Goal: Book appointment/travel/reservation

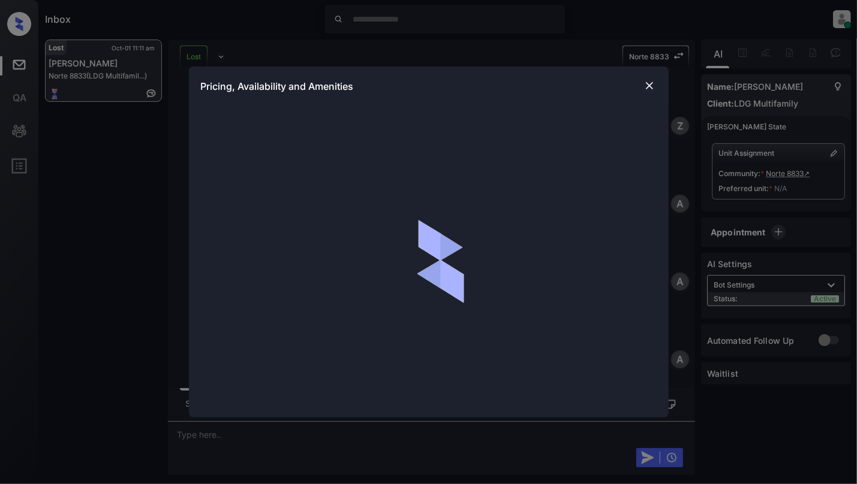
scroll to position [4367, 0]
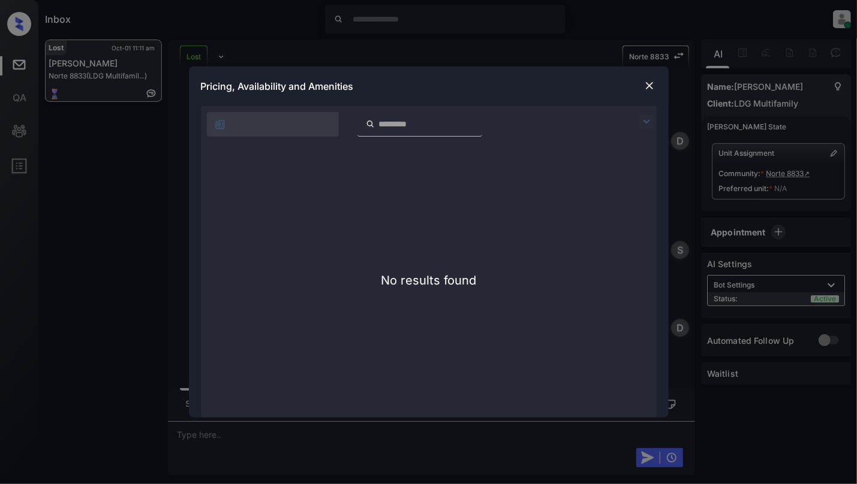
click at [648, 89] on img at bounding box center [649, 86] width 12 height 12
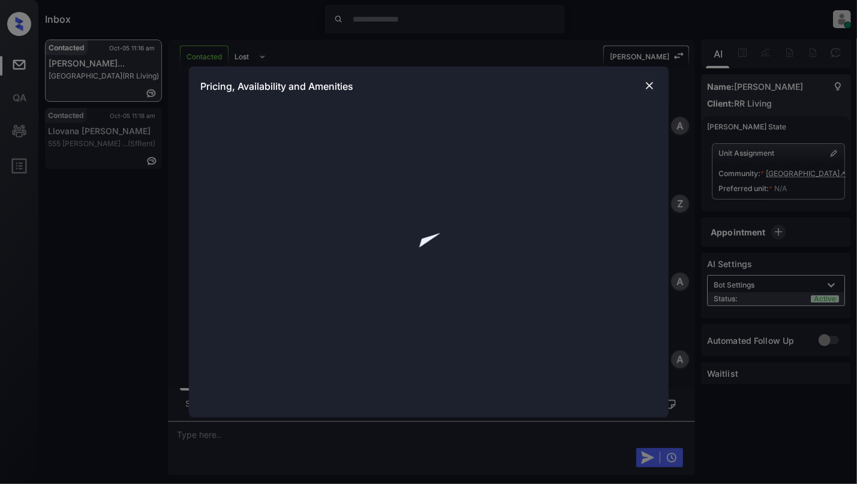
scroll to position [643, 0]
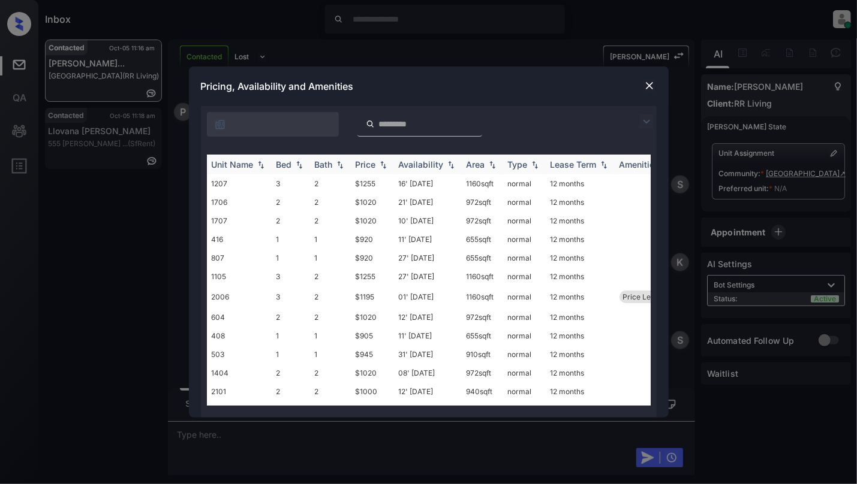
click at [295, 165] on img at bounding box center [299, 165] width 12 height 8
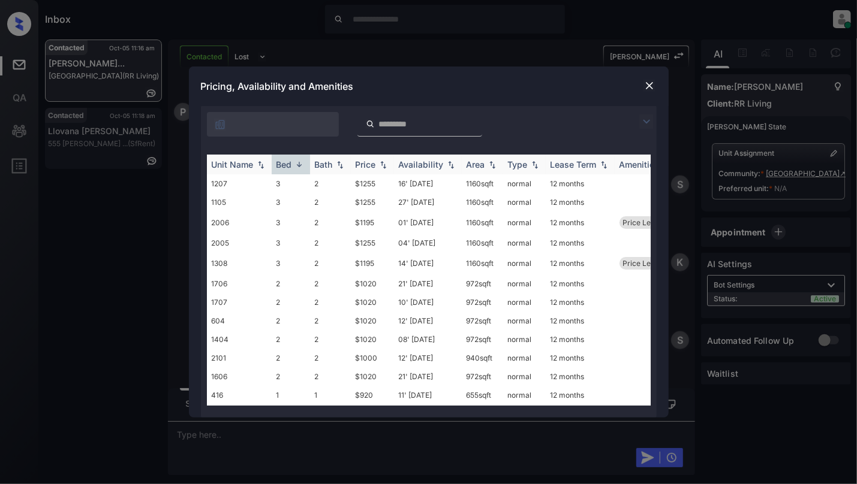
click at [295, 165] on img at bounding box center [299, 164] width 12 height 9
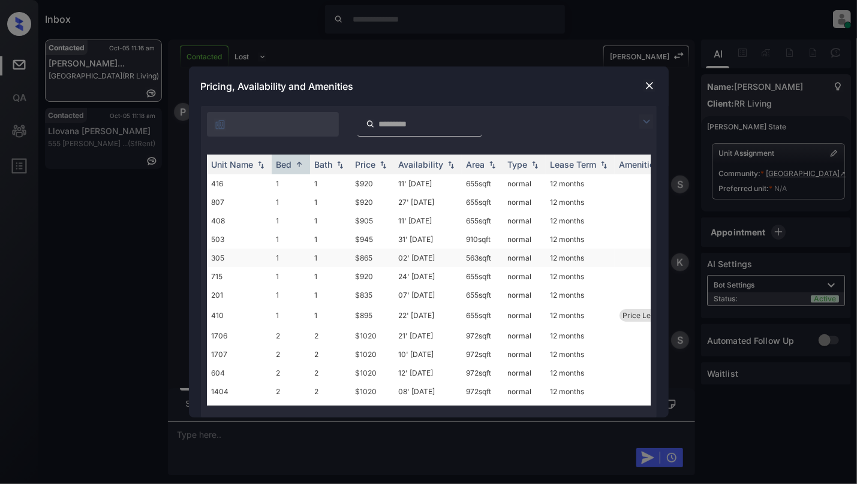
click at [351, 255] on td "$865" at bounding box center [372, 258] width 43 height 19
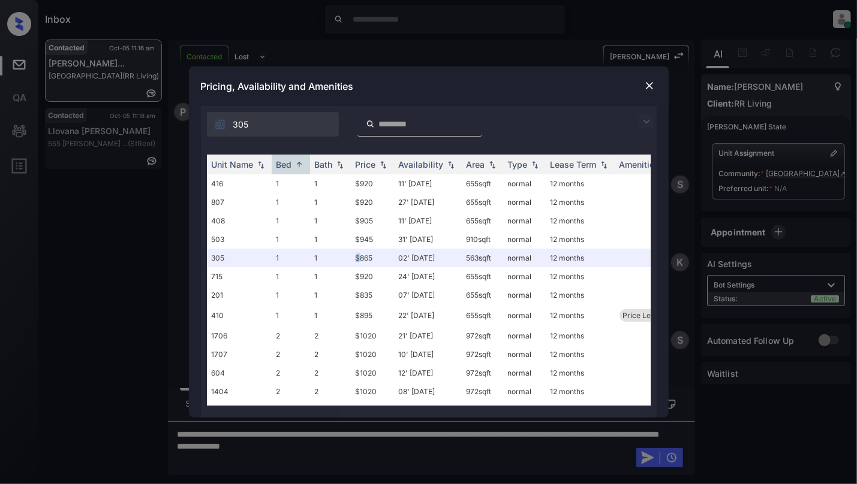
click at [649, 85] on img at bounding box center [649, 86] width 12 height 12
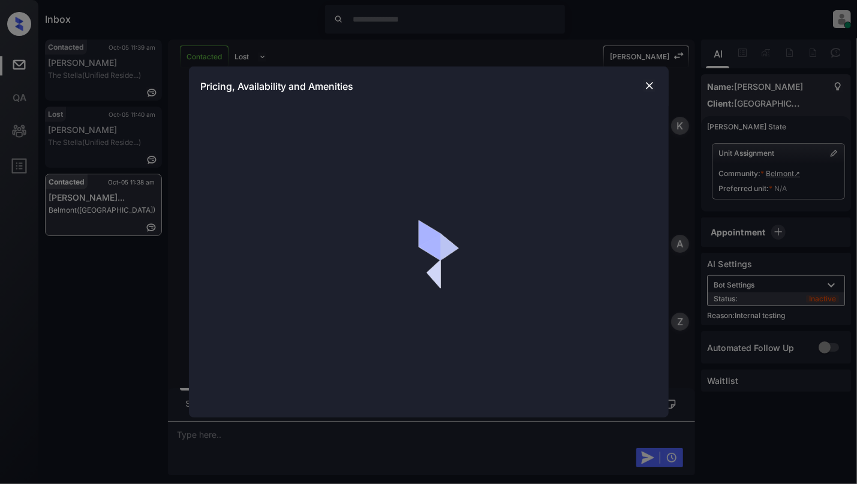
scroll to position [1746, 0]
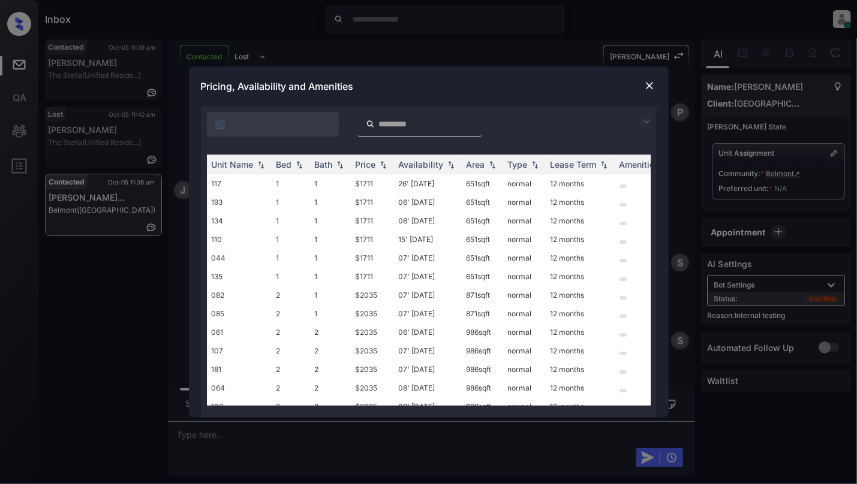
click at [270, 185] on td "117" at bounding box center [239, 183] width 65 height 19
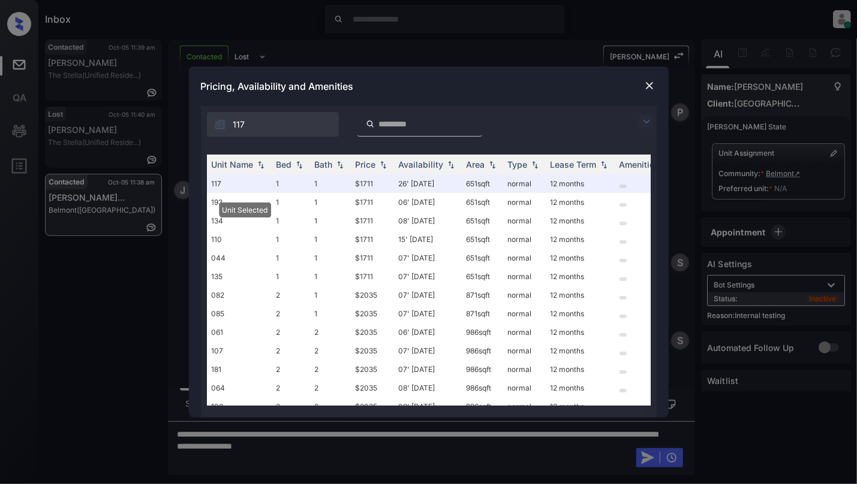
click at [645, 86] on img at bounding box center [649, 86] width 12 height 12
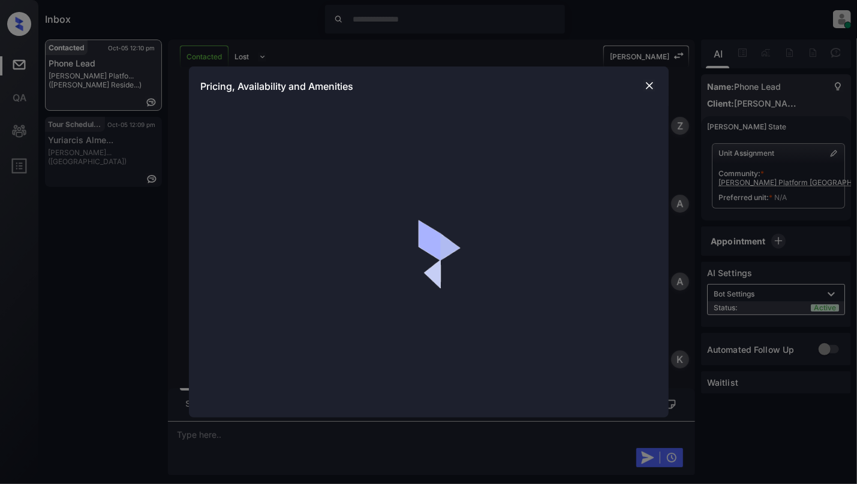
scroll to position [799, 0]
click at [643, 86] on img at bounding box center [649, 86] width 12 height 12
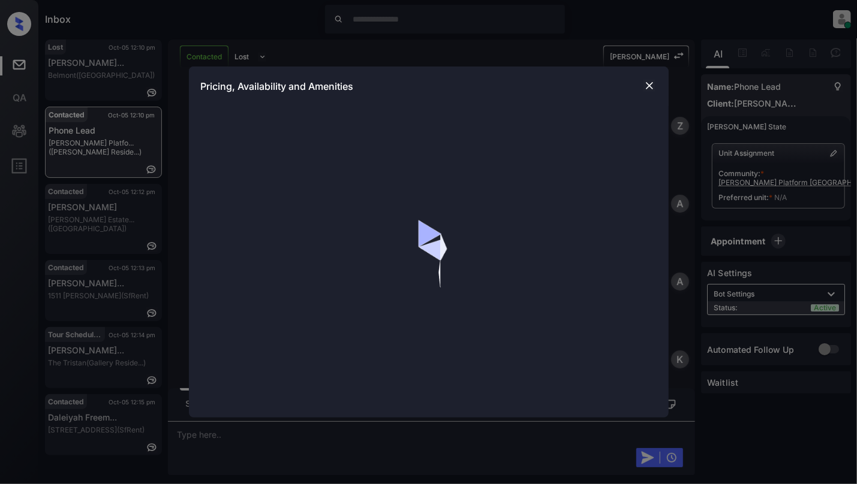
scroll to position [797, 0]
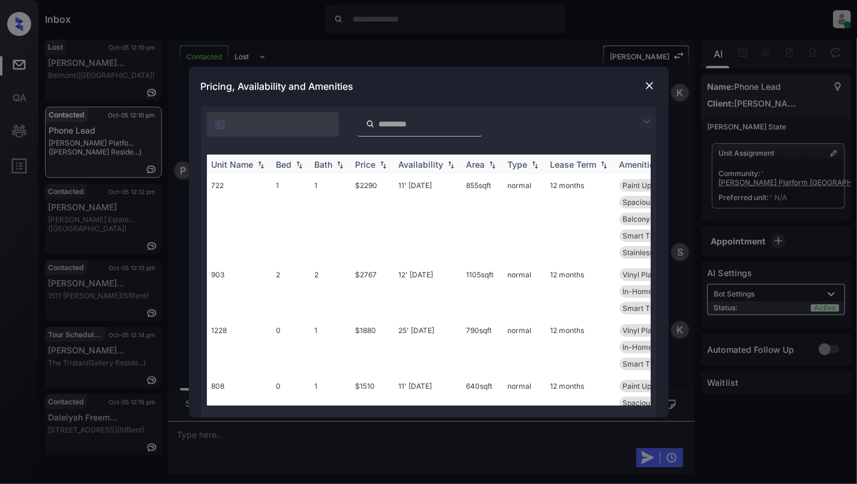
click at [299, 168] on img at bounding box center [299, 165] width 12 height 8
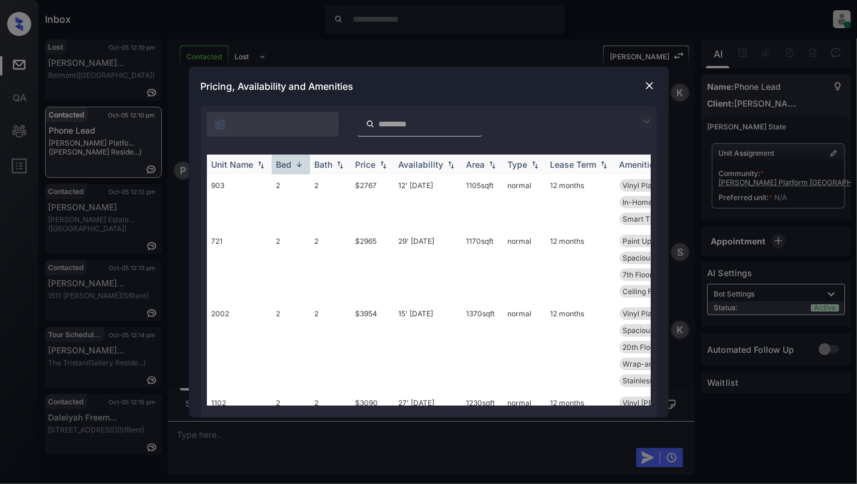
click at [299, 168] on img at bounding box center [299, 164] width 12 height 9
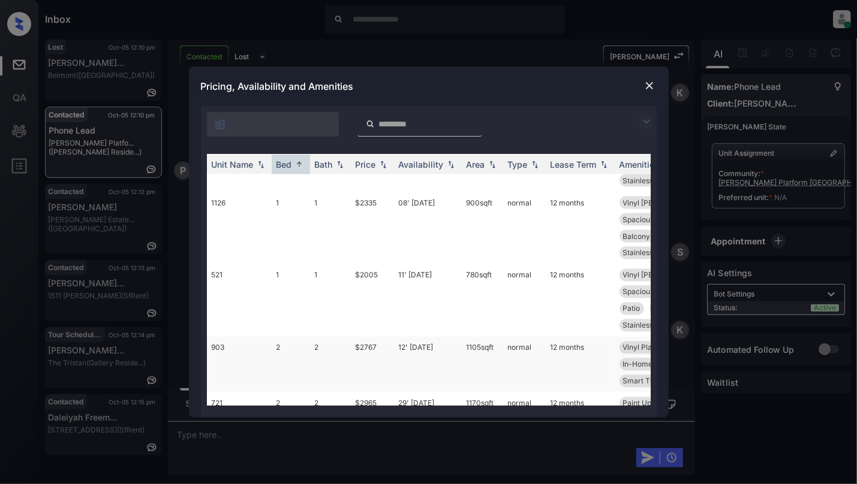
scroll to position [1279, 0]
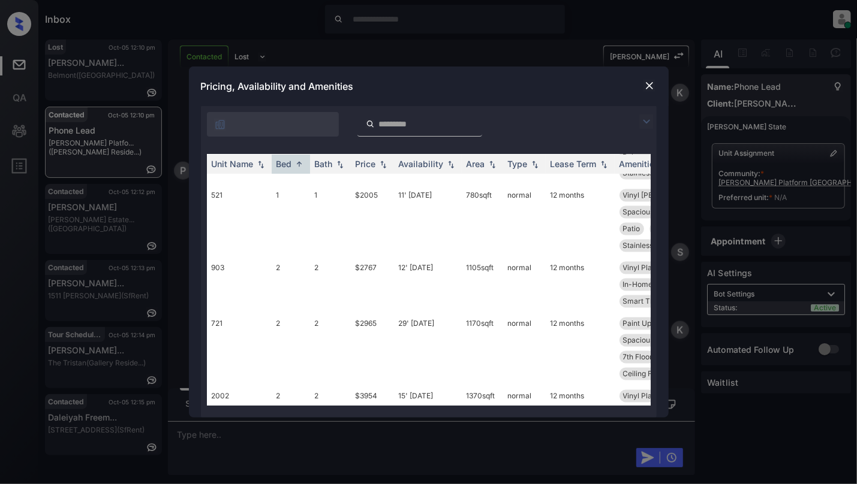
click at [651, 84] on img at bounding box center [649, 86] width 12 height 12
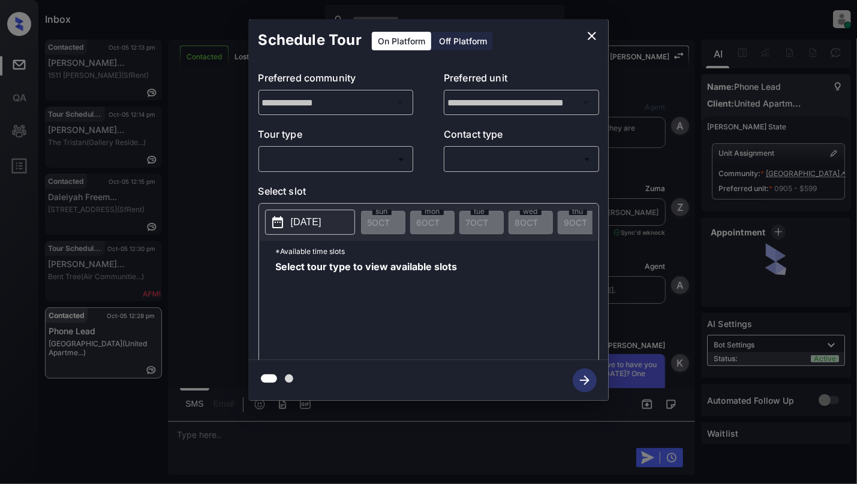
scroll to position [2485, 0]
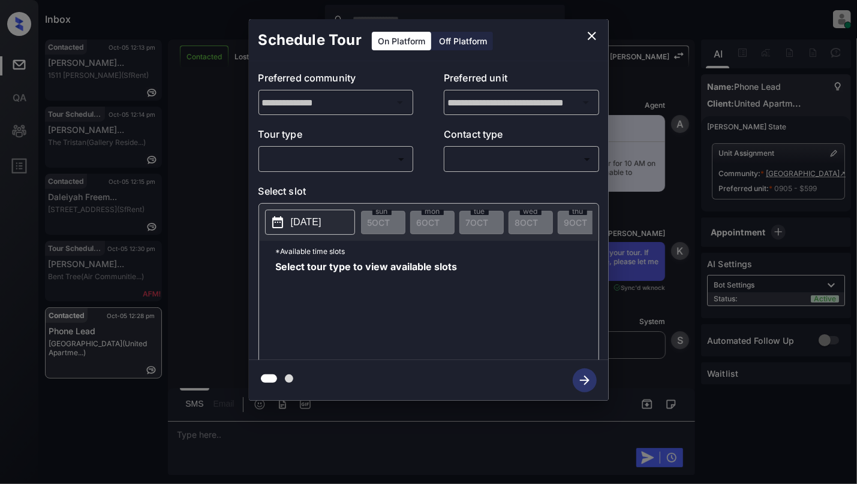
click at [305, 159] on body "Inbox [PERSON_NAME] Online Set yourself offline Set yourself on break Profile S…" at bounding box center [428, 242] width 857 height 484
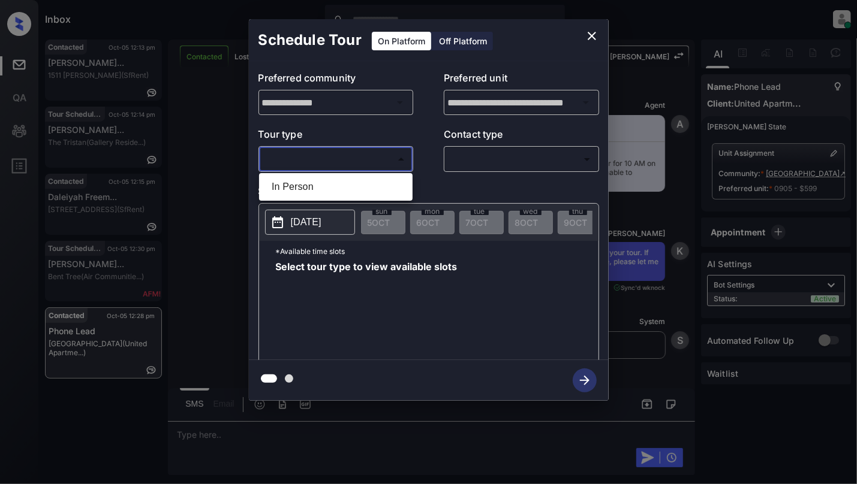
click at [291, 192] on li "In Person" at bounding box center [335, 187] width 147 height 22
type input "********"
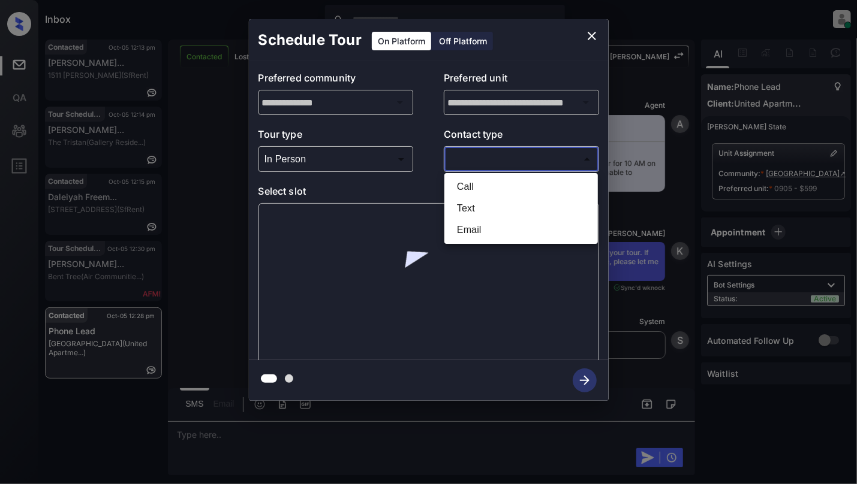
click at [530, 164] on body "Inbox Cynthia Montañez Online Set yourself offline Set yourself on break Profil…" at bounding box center [428, 242] width 857 height 484
click at [477, 209] on li "Text" at bounding box center [520, 209] width 147 height 22
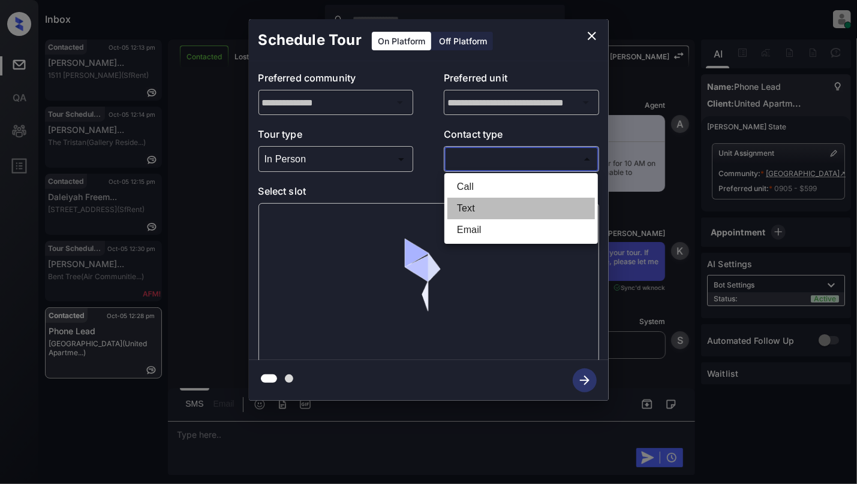
type input "****"
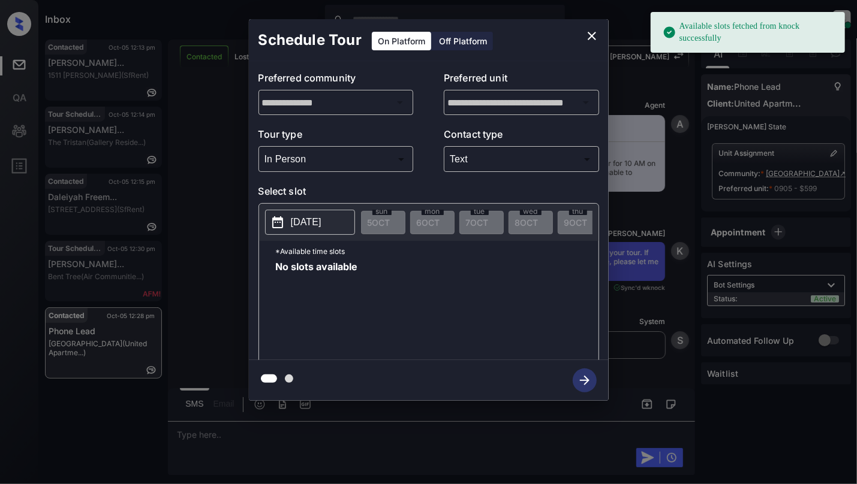
click at [315, 227] on p "[DATE]" at bounding box center [306, 222] width 31 height 14
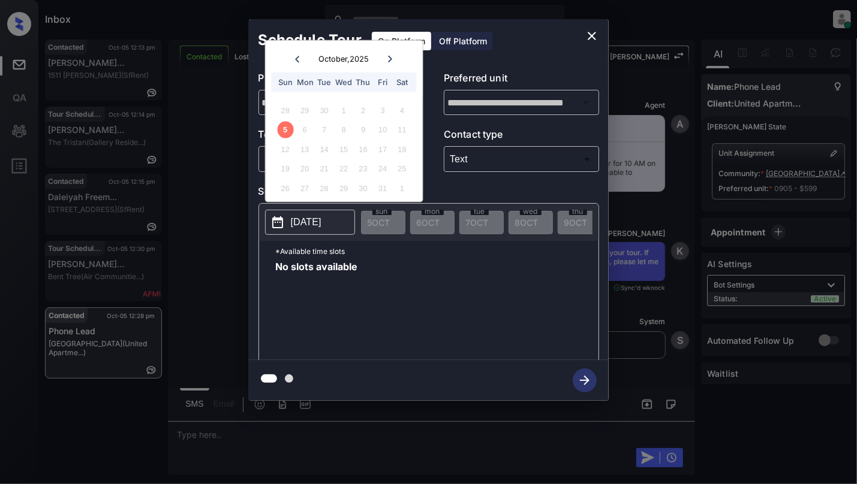
click at [588, 32] on icon "close" at bounding box center [592, 36] width 8 height 8
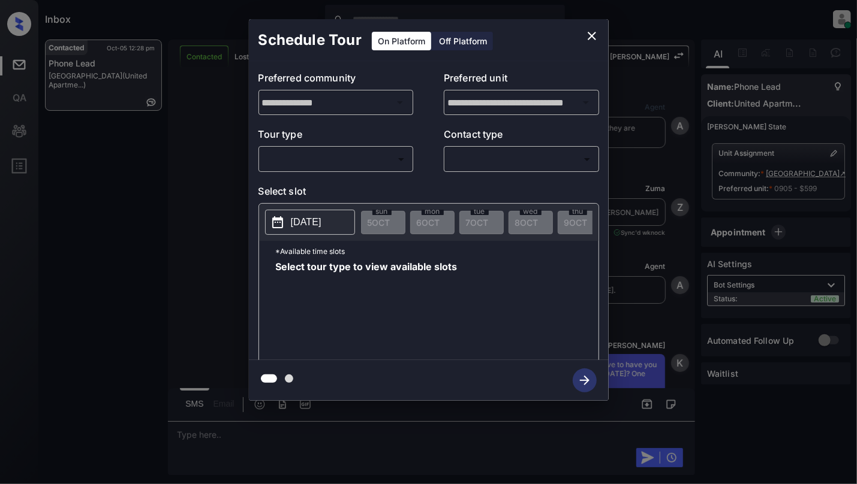
scroll to position [2245, 0]
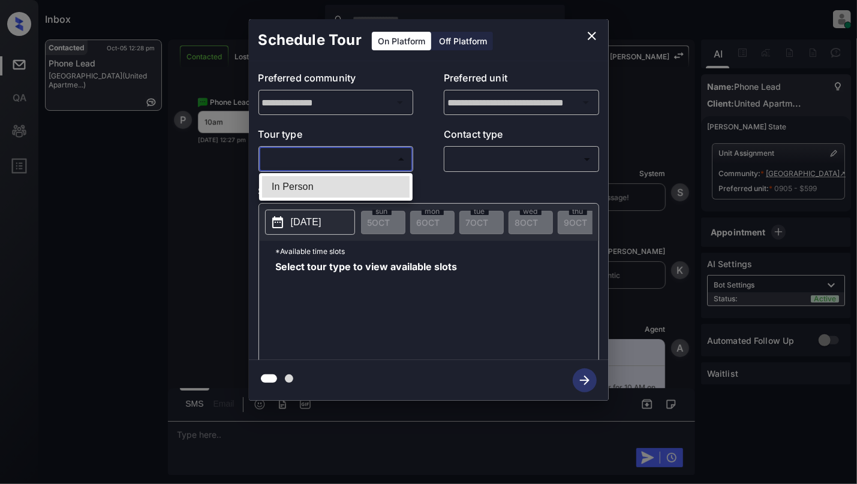
click at [318, 161] on body "Inbox [PERSON_NAME] Online Set yourself offline Set yourself on break Profile S…" at bounding box center [428, 242] width 857 height 484
click at [314, 192] on li "In Person" at bounding box center [335, 187] width 147 height 22
type input "********"
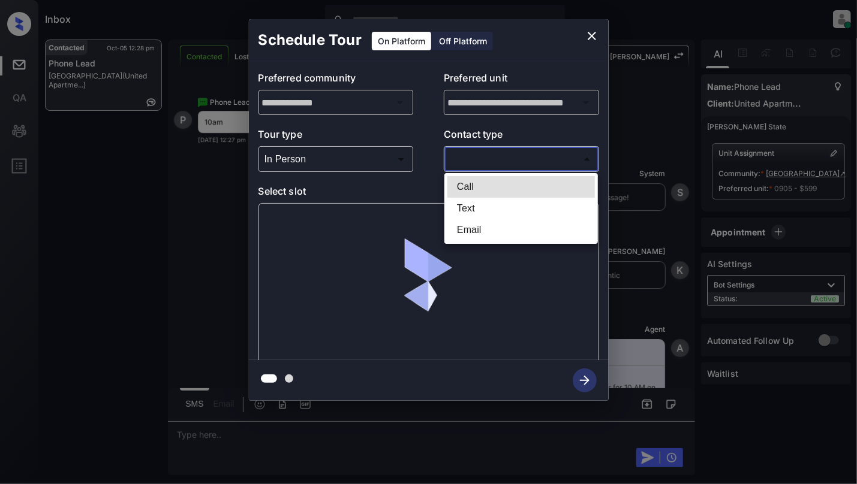
click at [545, 153] on body "Inbox [PERSON_NAME] Online Set yourself offline Set yourself on break Profile S…" at bounding box center [428, 242] width 857 height 484
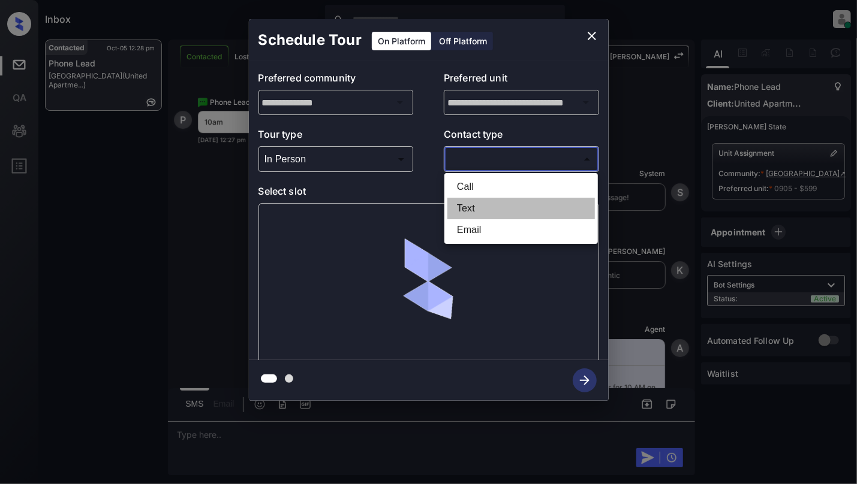
click at [481, 210] on li "Text" at bounding box center [520, 209] width 147 height 22
type input "****"
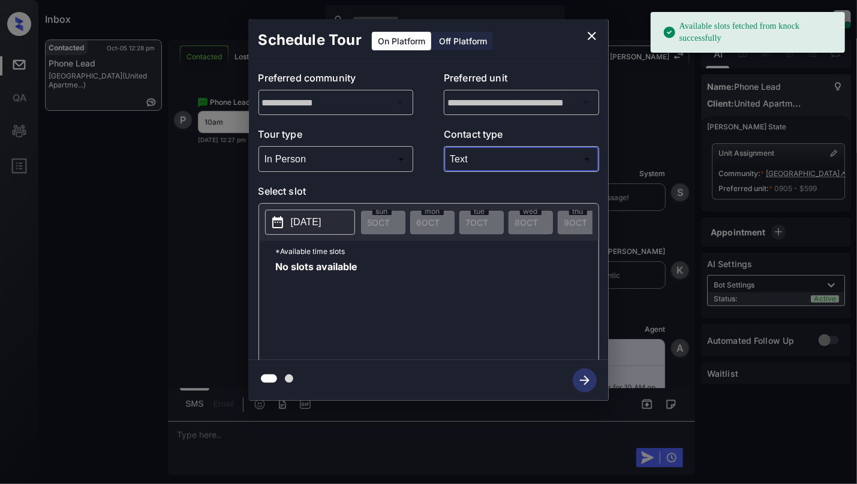
click at [288, 224] on button "[DATE]" at bounding box center [310, 222] width 90 height 25
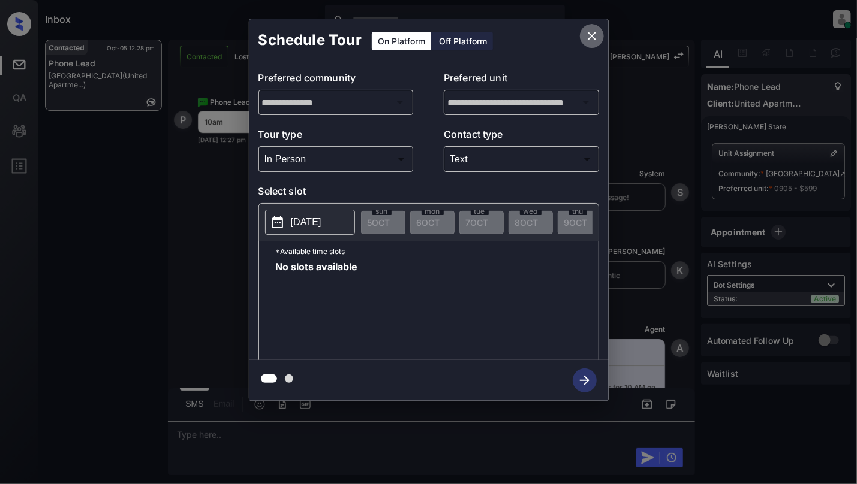
click at [596, 37] on icon "close" at bounding box center [592, 36] width 14 height 14
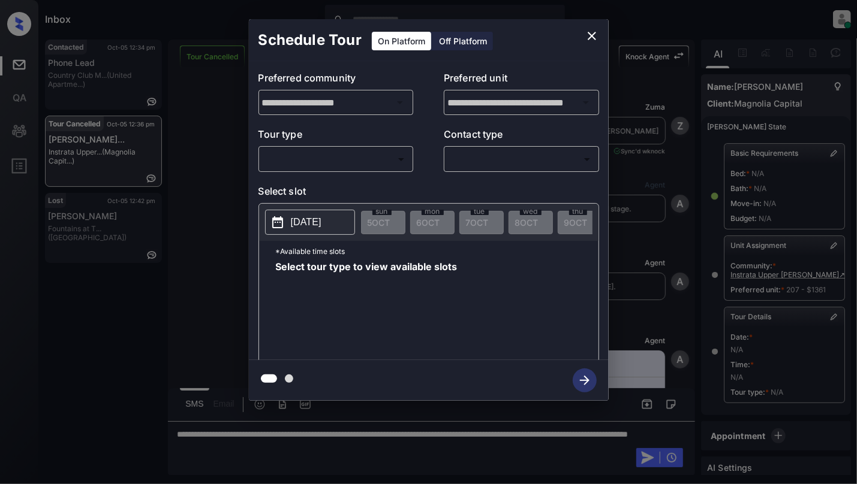
scroll to position [128, 0]
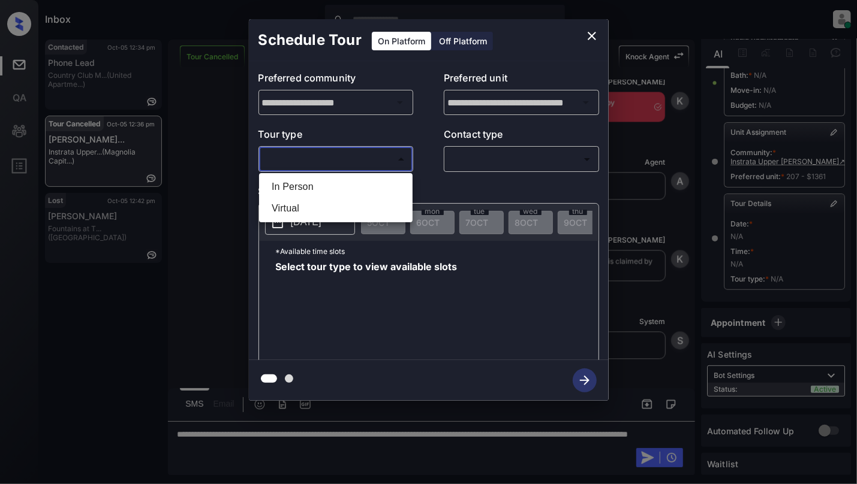
click at [325, 163] on body "Inbox [PERSON_NAME] Online Set yourself offline Set yourself on break Profile S…" at bounding box center [428, 242] width 857 height 484
click at [586, 37] on div at bounding box center [428, 242] width 857 height 484
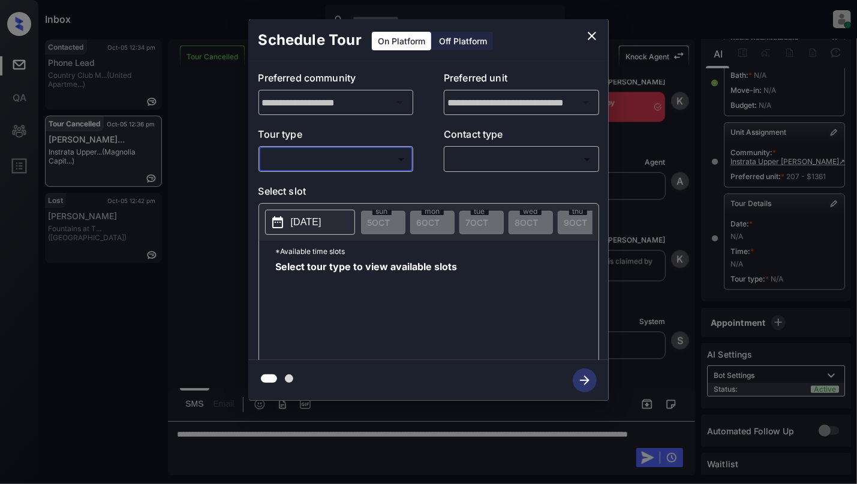
click at [588, 37] on icon "close" at bounding box center [592, 36] width 14 height 14
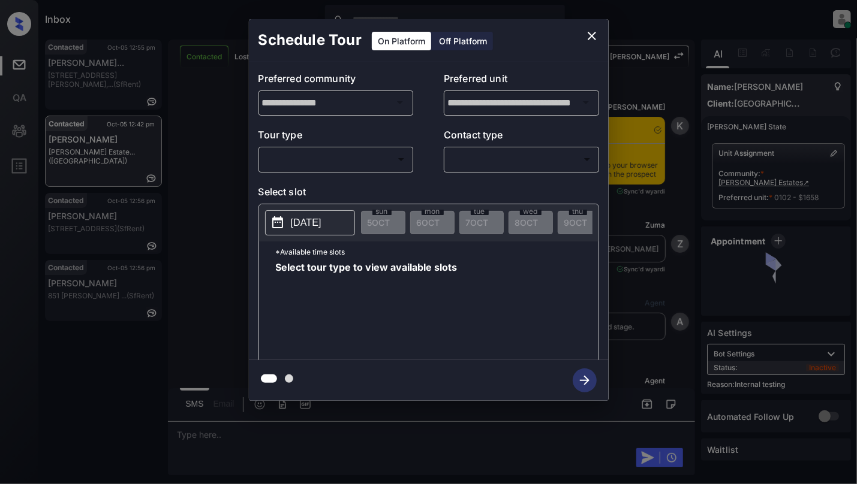
scroll to position [3891, 0]
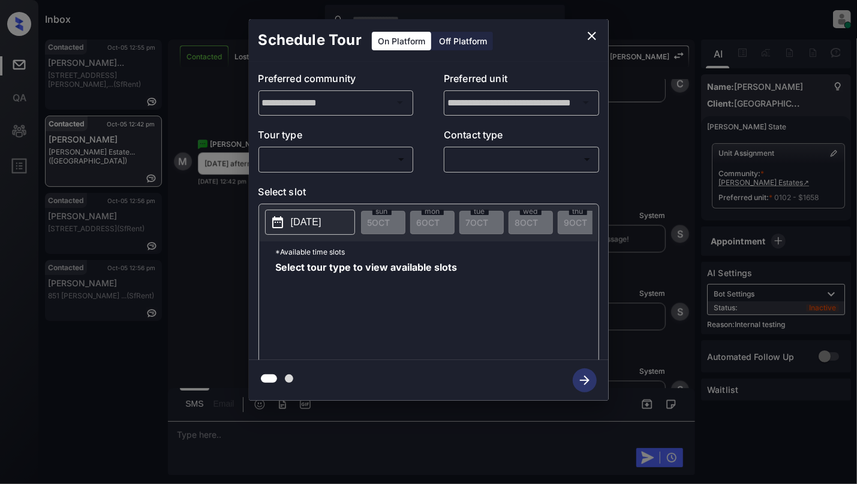
click at [320, 163] on body "Inbox Cynthia Montañez Online Set yourself offline Set yourself on break Profil…" at bounding box center [428, 242] width 857 height 484
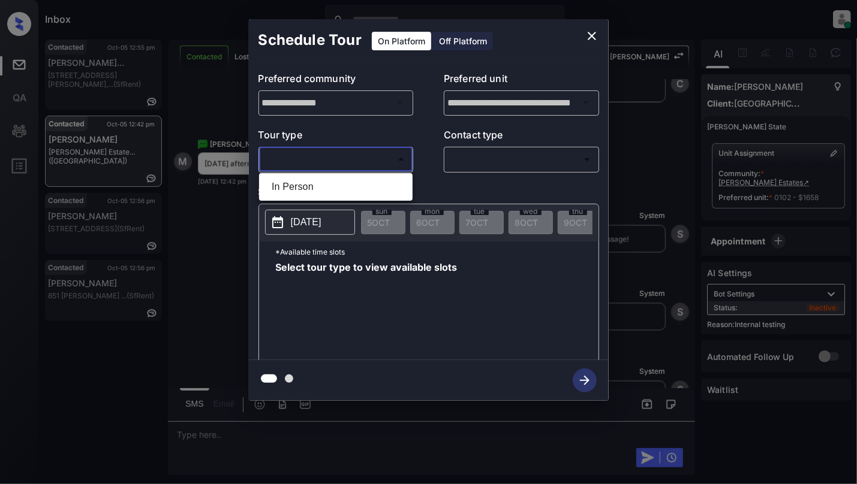
click at [317, 190] on li "In Person" at bounding box center [335, 187] width 147 height 22
type input "********"
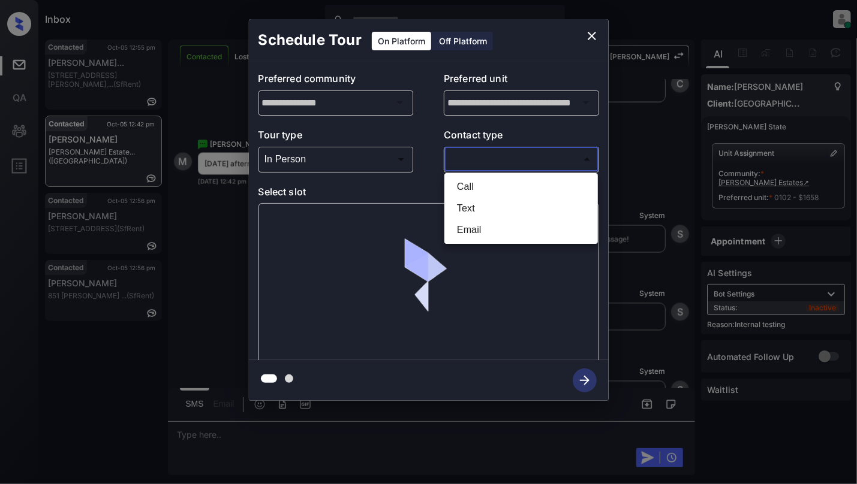
click at [514, 159] on body "Inbox Cynthia Montañez Online Set yourself offline Set yourself on break Profil…" at bounding box center [428, 242] width 857 height 484
click at [481, 210] on li "Text" at bounding box center [520, 209] width 147 height 22
type input "****"
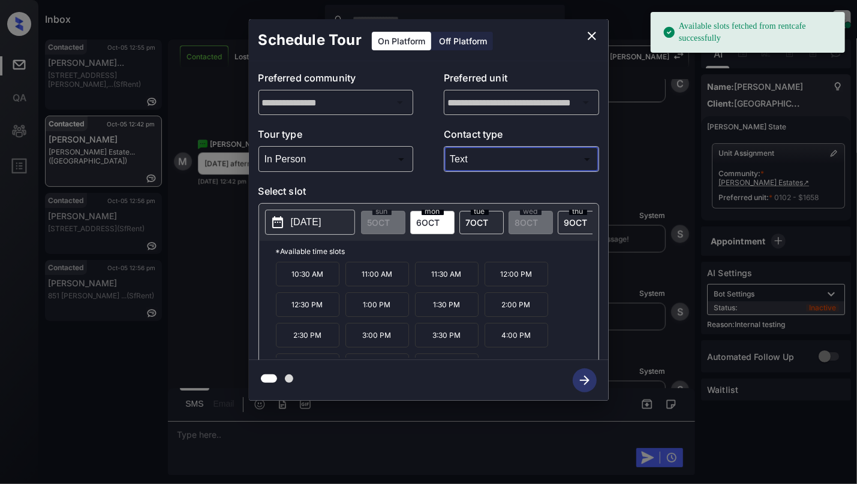
click at [585, 36] on icon "close" at bounding box center [592, 36] width 14 height 14
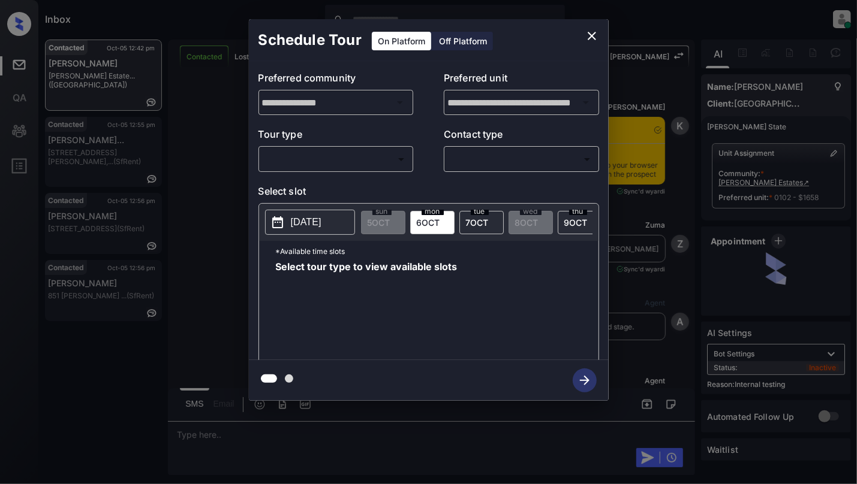
scroll to position [3891, 0]
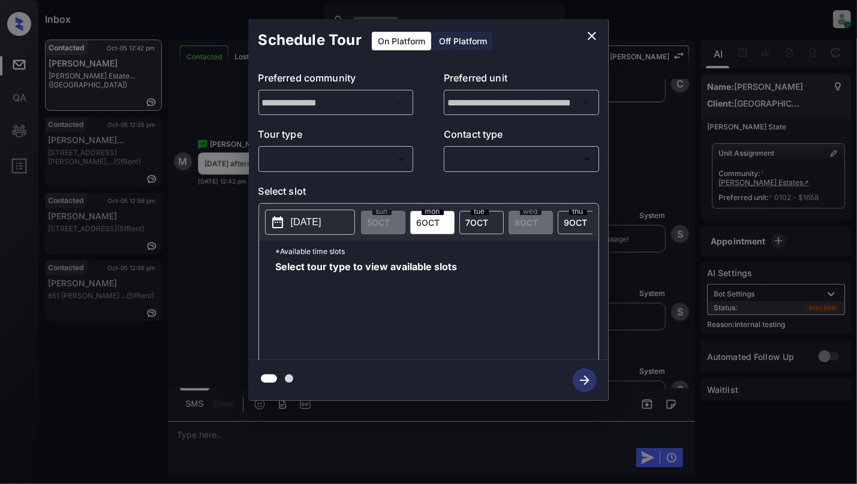
click at [341, 157] on body "Inbox Cynthia Montañez Online Set yourself offline Set yourself on break Profil…" at bounding box center [428, 242] width 857 height 484
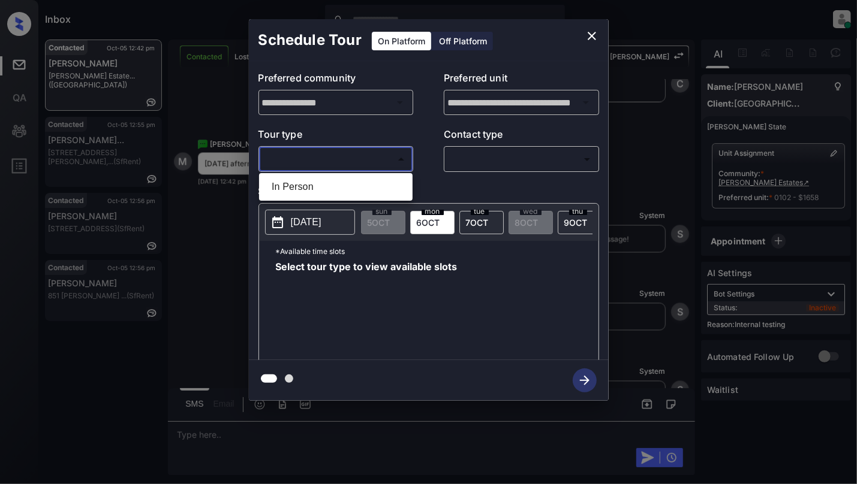
click at [344, 191] on li "In Person" at bounding box center [335, 187] width 147 height 22
type input "********"
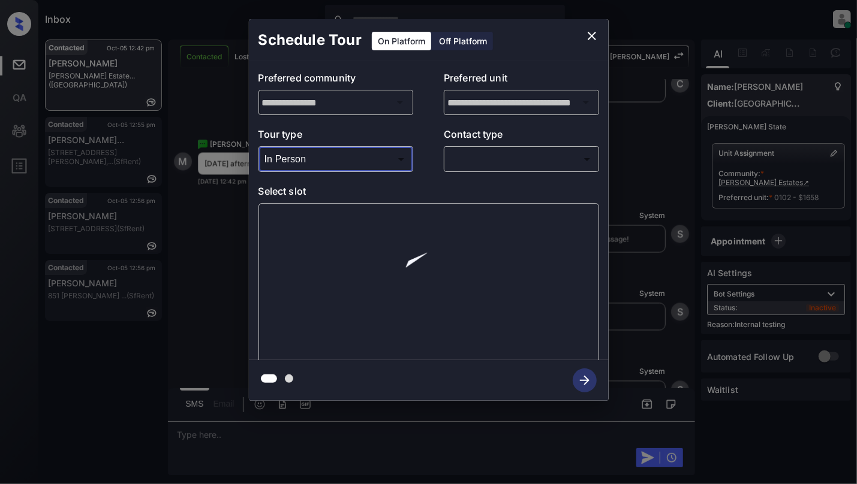
click at [508, 155] on body "Inbox Cynthia Montañez Online Set yourself offline Set yourself on break Profil…" at bounding box center [428, 242] width 857 height 484
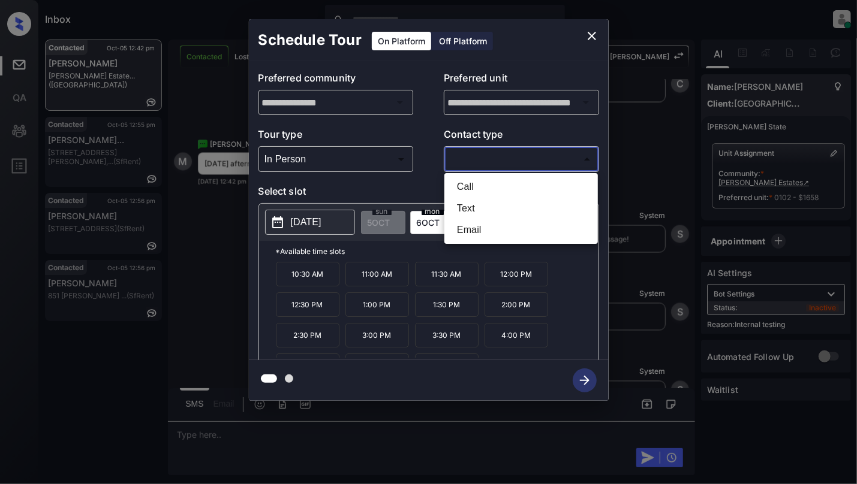
click at [481, 207] on li "Text" at bounding box center [520, 209] width 147 height 22
type input "****"
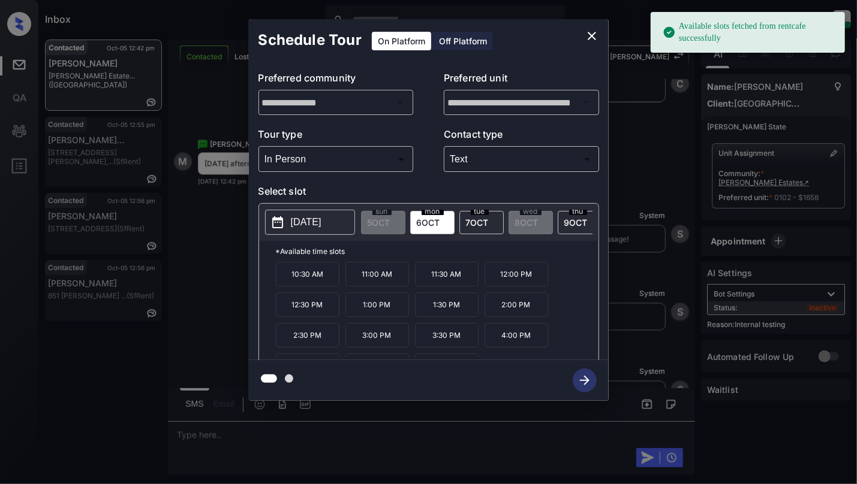
click at [311, 235] on button "2025-10-06" at bounding box center [310, 222] width 90 height 25
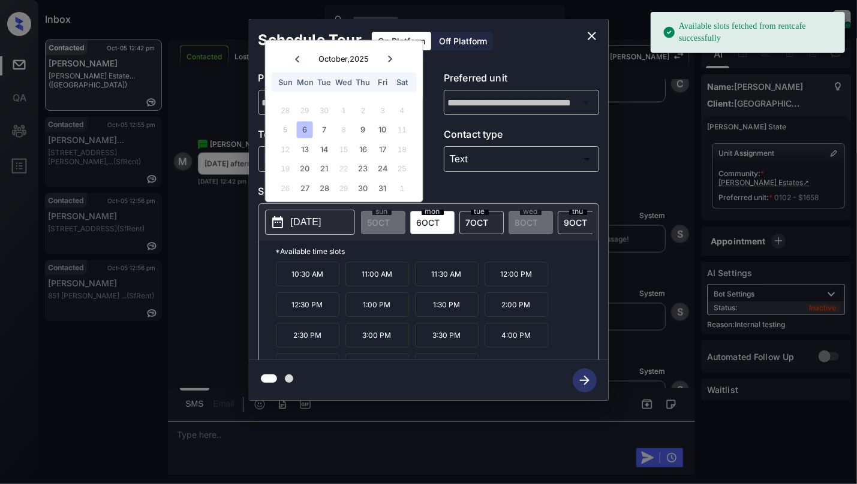
click at [303, 228] on p "2025-10-06" at bounding box center [306, 222] width 31 height 14
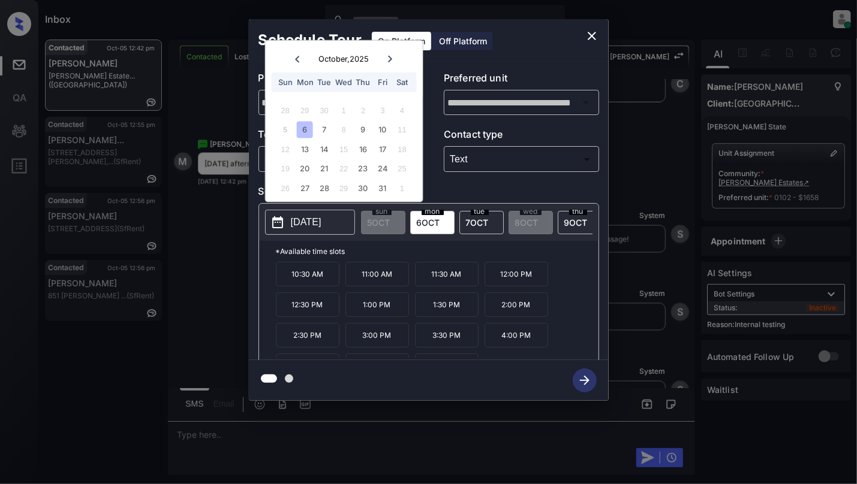
click at [590, 41] on icon "close" at bounding box center [592, 36] width 14 height 14
